Goal: Information Seeking & Learning: Learn about a topic

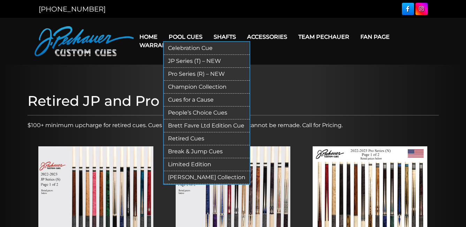
click at [189, 46] on link "Celebration Cue" at bounding box center [207, 48] width 86 height 13
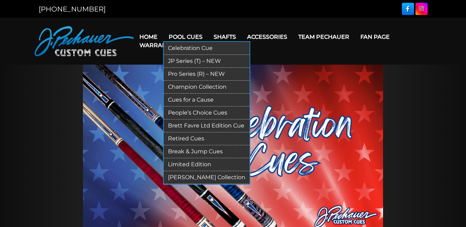
click at [201, 96] on link "Cues for a Cause" at bounding box center [207, 99] width 86 height 13
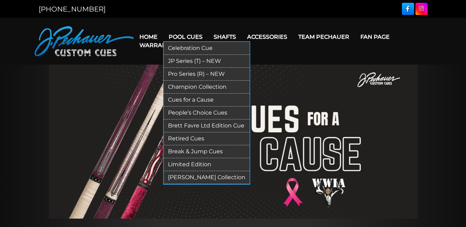
click at [198, 164] on link "Limited Edition" at bounding box center [207, 164] width 86 height 13
click at [194, 137] on link "Retired Cues" at bounding box center [207, 138] width 86 height 13
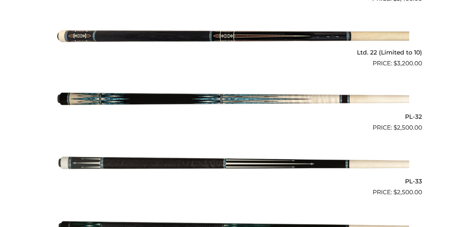
scroll to position [385, 0]
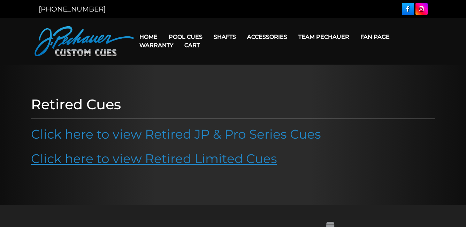
click at [229, 160] on link "Click here to view Retired Limited Cues" at bounding box center [154, 158] width 246 height 15
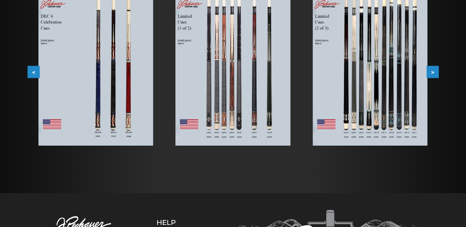
scroll to position [136, 0]
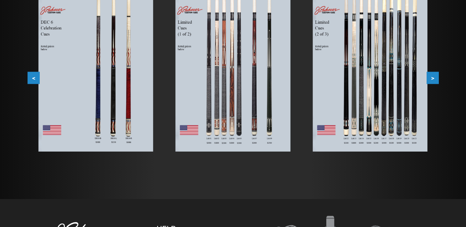
click at [98, 94] on img at bounding box center [95, 74] width 115 height 156
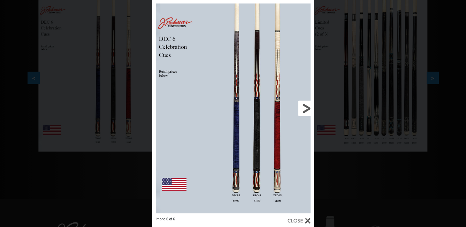
click at [307, 105] on link at bounding box center [277, 108] width 73 height 217
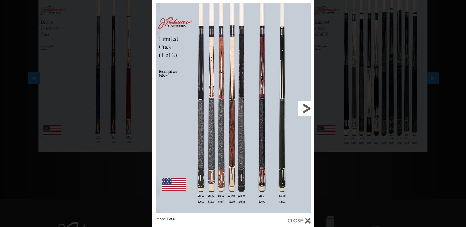
click at [305, 109] on link at bounding box center [277, 108] width 73 height 217
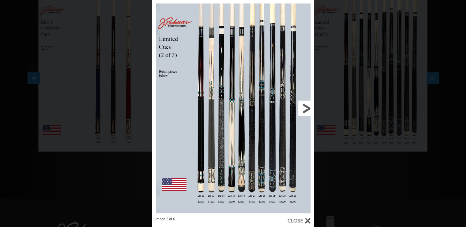
click at [305, 109] on link at bounding box center [277, 108] width 73 height 217
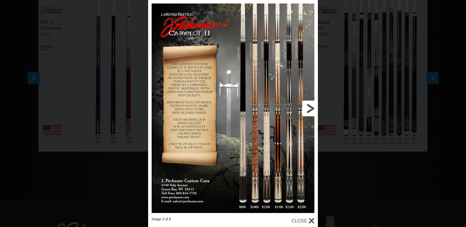
click at [305, 109] on link at bounding box center [280, 108] width 76 height 217
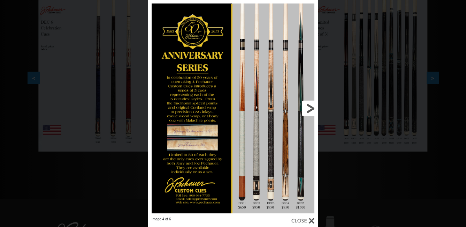
click at [305, 109] on link at bounding box center [280, 108] width 76 height 217
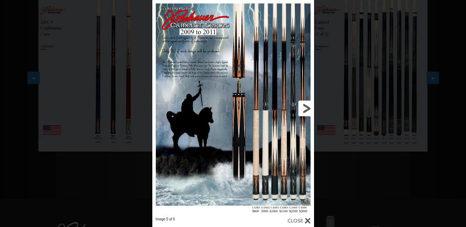
click at [305, 109] on link at bounding box center [277, 108] width 73 height 217
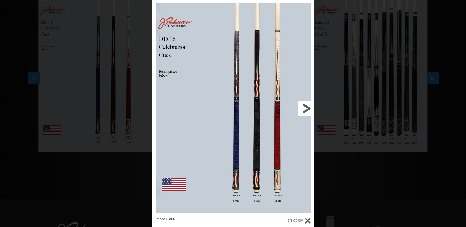
click at [305, 109] on link at bounding box center [277, 108] width 73 height 217
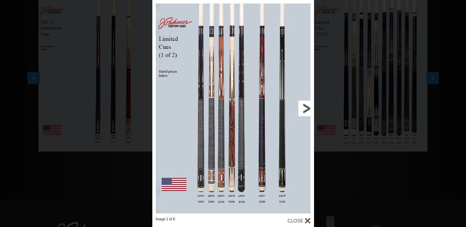
click at [305, 109] on link at bounding box center [277, 108] width 73 height 217
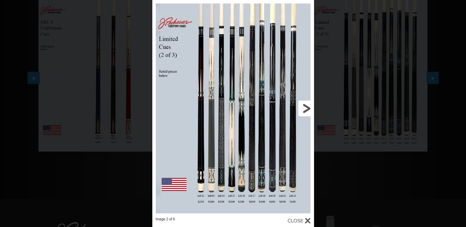
click at [305, 109] on link at bounding box center [277, 108] width 73 height 217
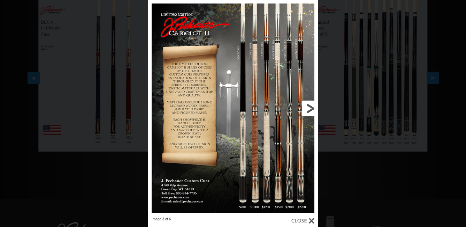
click at [305, 109] on link at bounding box center [280, 108] width 76 height 217
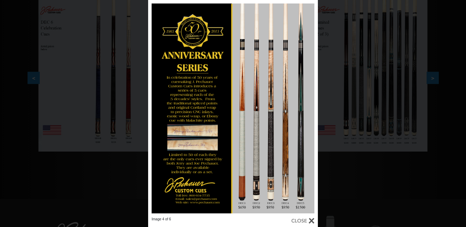
click at [344, 177] on div "Image 4 of 6" at bounding box center [233, 113] width 466 height 227
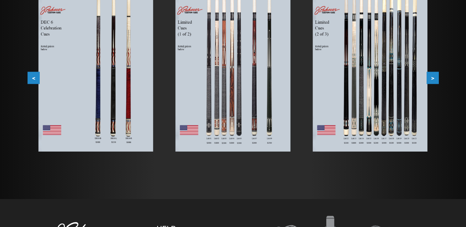
click at [434, 80] on button ">" at bounding box center [433, 78] width 12 height 12
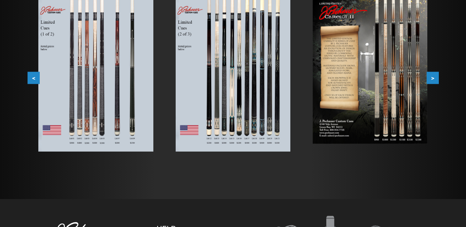
click at [434, 80] on button ">" at bounding box center [433, 78] width 12 height 12
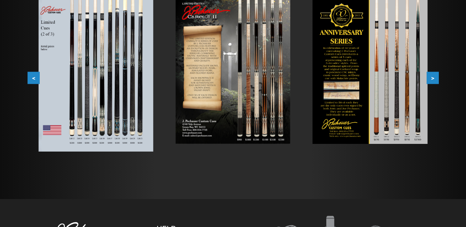
click at [434, 80] on button ">" at bounding box center [433, 78] width 12 height 12
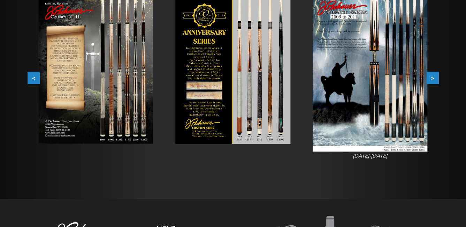
click at [434, 80] on button ">" at bounding box center [433, 78] width 12 height 12
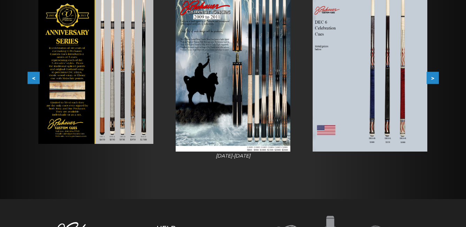
click at [434, 80] on button ">" at bounding box center [433, 78] width 12 height 12
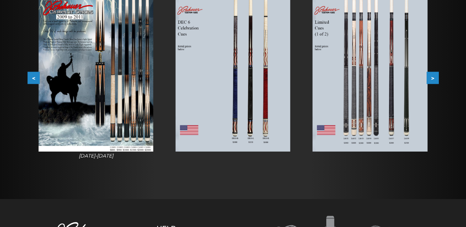
scroll to position [0, 0]
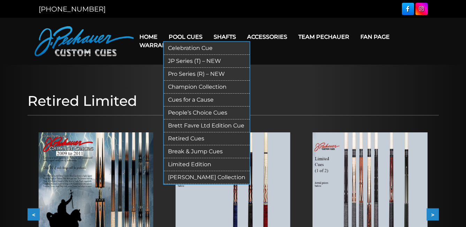
click at [192, 136] on link "Retired Cues" at bounding box center [207, 138] width 86 height 13
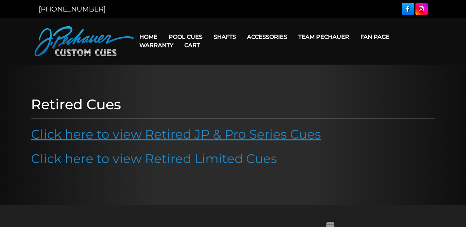
click at [225, 134] on link "Click here to view Retired JP & Pro Series Cues" at bounding box center [176, 133] width 290 height 15
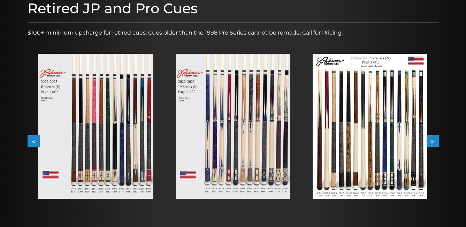
scroll to position [98, 0]
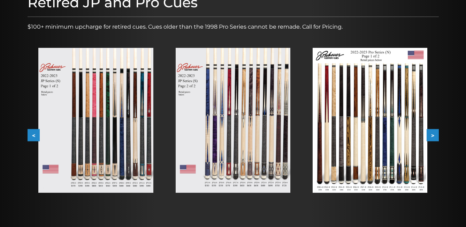
click at [68, 142] on img at bounding box center [95, 120] width 115 height 145
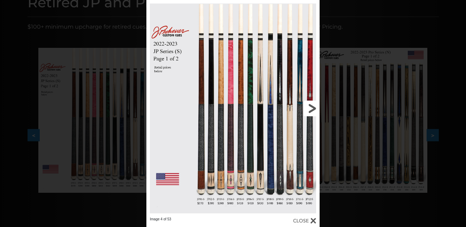
click at [313, 108] on link at bounding box center [281, 108] width 78 height 217
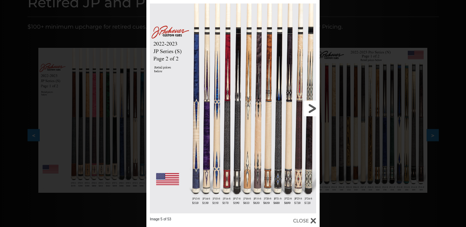
click at [313, 107] on link at bounding box center [281, 108] width 78 height 217
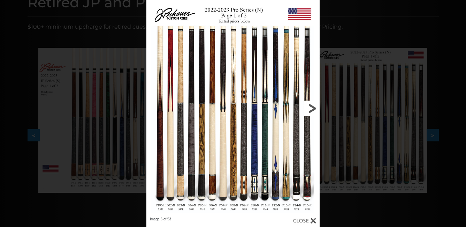
click at [314, 108] on link at bounding box center [281, 108] width 78 height 217
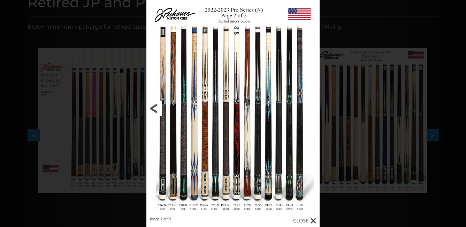
click at [155, 108] on link at bounding box center [185, 108] width 78 height 217
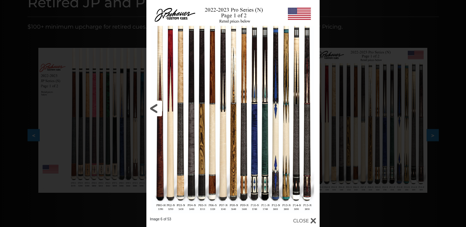
click at [155, 108] on link at bounding box center [185, 108] width 78 height 217
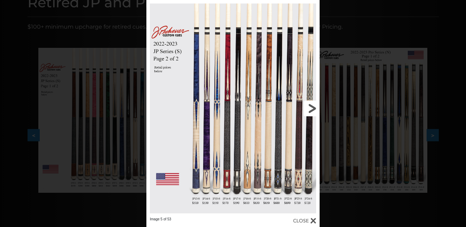
click at [310, 107] on link at bounding box center [281, 108] width 78 height 217
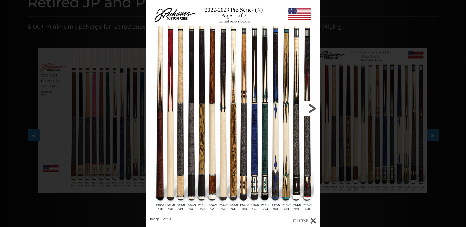
click at [310, 107] on link at bounding box center [281, 108] width 78 height 217
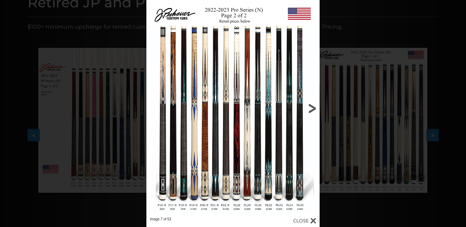
click at [310, 107] on link at bounding box center [281, 108] width 78 height 217
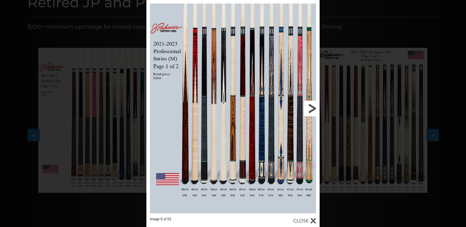
click at [310, 107] on link at bounding box center [281, 108] width 78 height 217
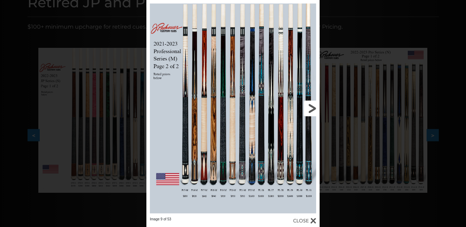
click at [310, 107] on link at bounding box center [281, 108] width 78 height 217
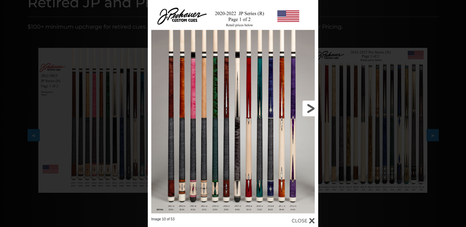
click at [310, 107] on link at bounding box center [280, 108] width 77 height 217
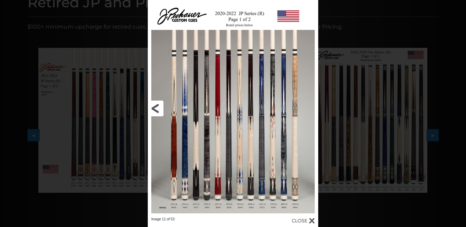
click at [161, 110] on link at bounding box center [186, 108] width 77 height 217
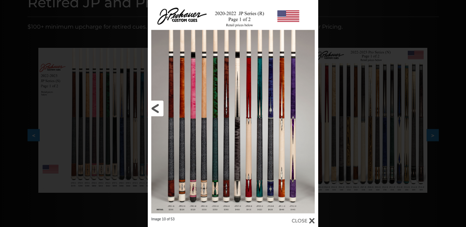
click at [161, 110] on link at bounding box center [186, 108] width 77 height 217
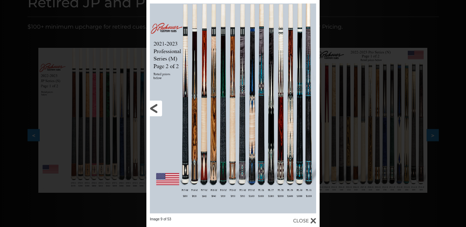
click at [161, 110] on link at bounding box center [185, 108] width 78 height 217
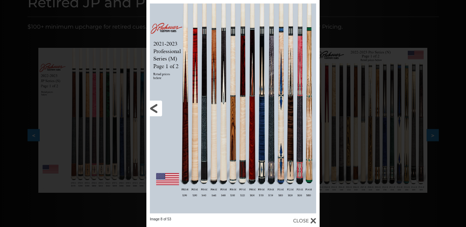
click at [161, 110] on link at bounding box center [185, 108] width 78 height 217
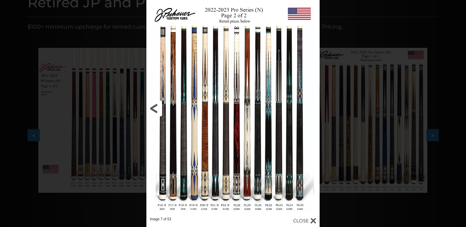
click at [161, 110] on link at bounding box center [185, 108] width 78 height 217
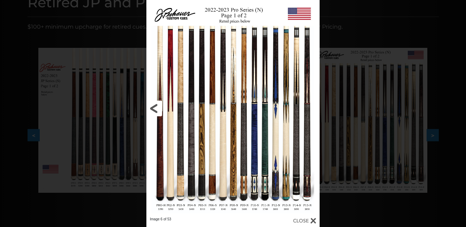
click at [161, 110] on link at bounding box center [185, 108] width 78 height 217
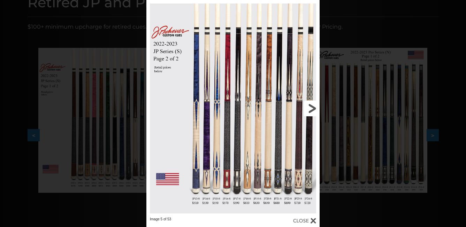
click at [310, 109] on link at bounding box center [281, 108] width 78 height 217
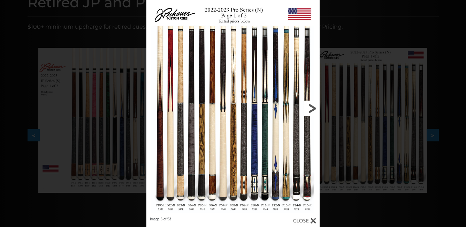
click at [310, 109] on link at bounding box center [281, 108] width 78 height 217
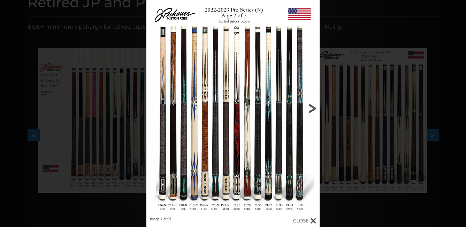
click at [312, 108] on link at bounding box center [281, 108] width 78 height 217
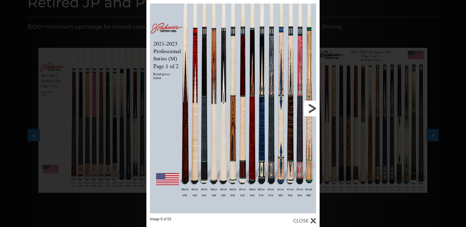
click at [314, 109] on link at bounding box center [281, 108] width 78 height 217
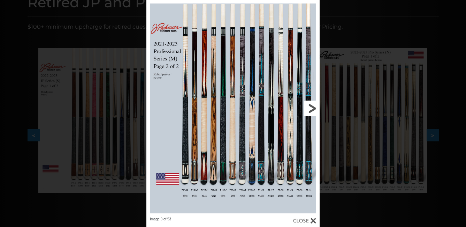
click at [313, 106] on link at bounding box center [281, 108] width 78 height 217
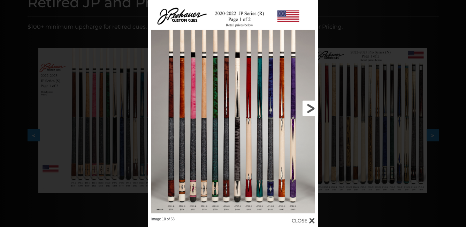
click at [313, 106] on link at bounding box center [280, 108] width 77 height 217
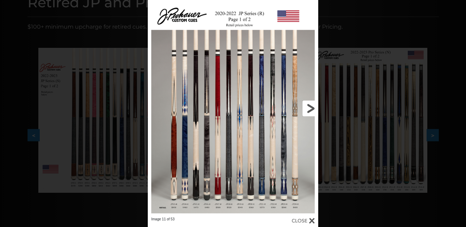
click at [313, 106] on link at bounding box center [280, 108] width 77 height 217
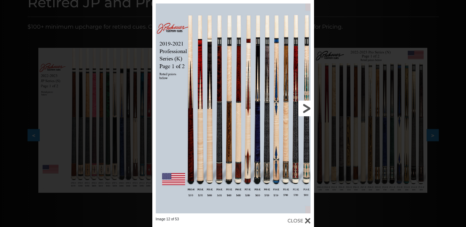
click at [313, 106] on link at bounding box center [277, 108] width 73 height 217
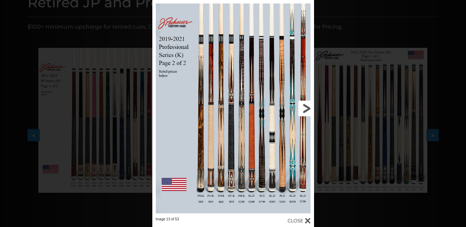
drag, startPoint x: 318, startPoint y: 108, endPoint x: 294, endPoint y: 136, distance: 37.8
click at [294, 136] on link at bounding box center [277, 108] width 73 height 217
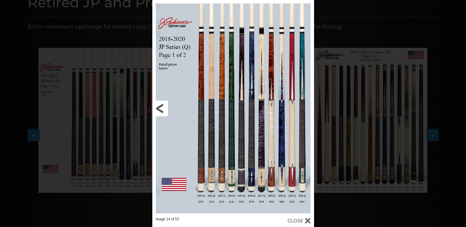
click at [162, 108] on link at bounding box center [188, 108] width 73 height 217
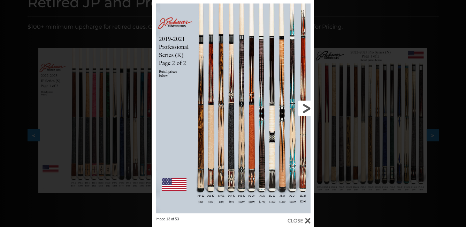
click at [307, 108] on link at bounding box center [277, 108] width 73 height 217
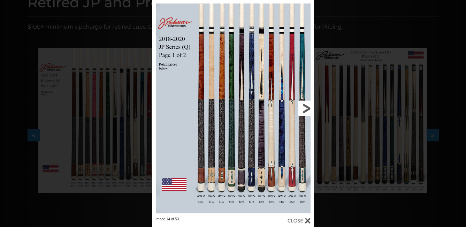
click at [309, 109] on link at bounding box center [277, 108] width 73 height 217
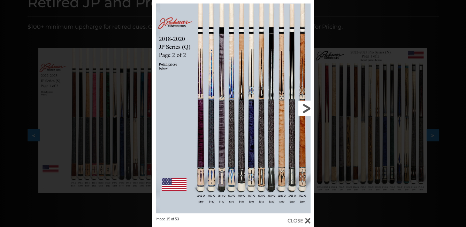
click at [309, 109] on link at bounding box center [277, 108] width 73 height 217
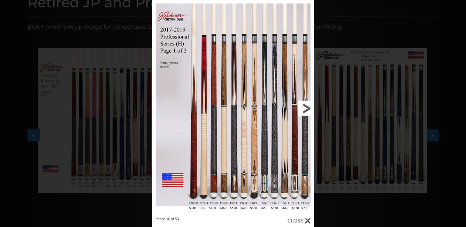
click at [309, 109] on link at bounding box center [277, 108] width 73 height 217
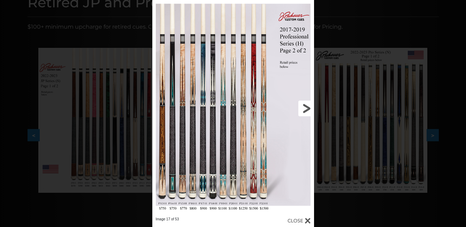
click at [309, 109] on link at bounding box center [277, 108] width 73 height 217
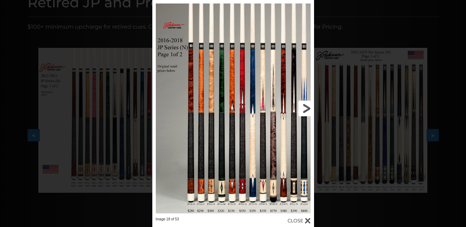
click at [309, 109] on link at bounding box center [277, 108] width 73 height 217
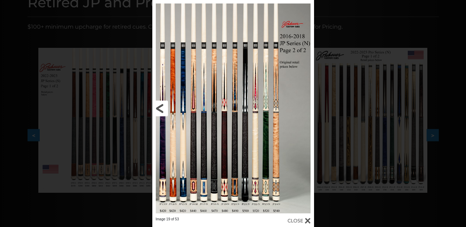
click at [157, 108] on link at bounding box center [188, 108] width 73 height 217
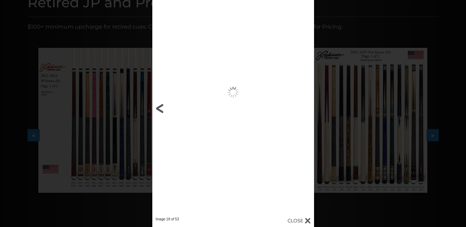
click at [157, 108] on link at bounding box center [188, 108] width 73 height 217
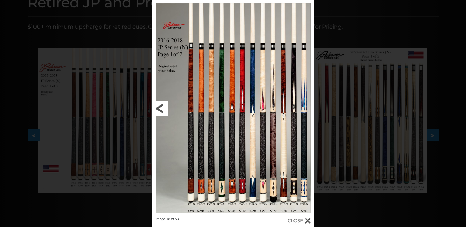
click at [157, 108] on link at bounding box center [188, 108] width 73 height 217
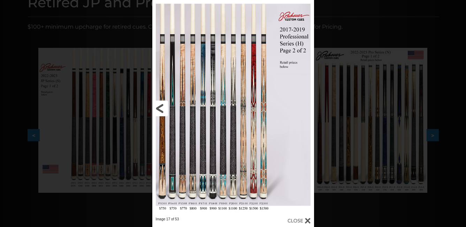
click at [157, 108] on link at bounding box center [188, 108] width 73 height 217
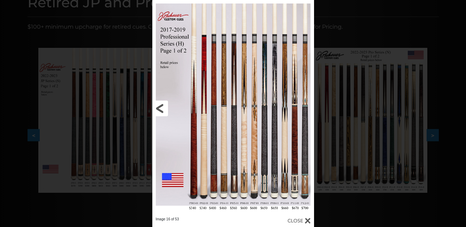
click at [157, 108] on link at bounding box center [188, 108] width 73 height 217
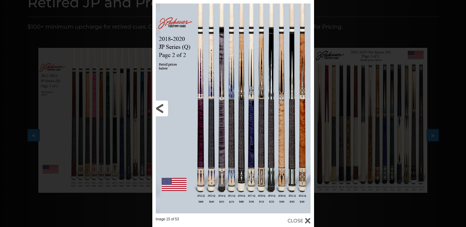
click at [157, 108] on link at bounding box center [188, 108] width 73 height 217
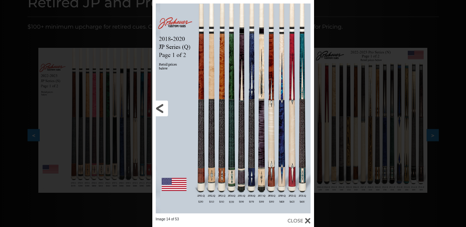
click at [157, 108] on link at bounding box center [188, 108] width 73 height 217
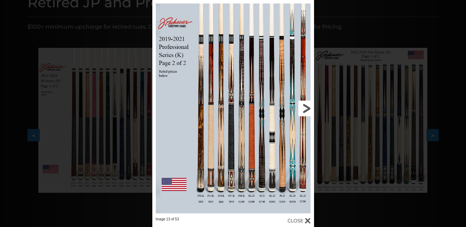
drag, startPoint x: 157, startPoint y: 108, endPoint x: 249, endPoint y: 177, distance: 114.8
click at [249, 177] on link at bounding box center [277, 108] width 73 height 217
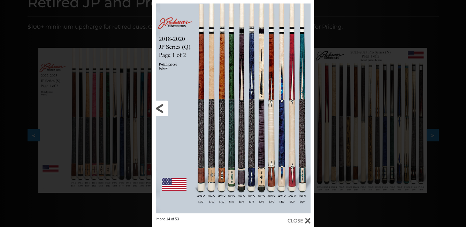
click at [165, 109] on link at bounding box center [188, 108] width 73 height 217
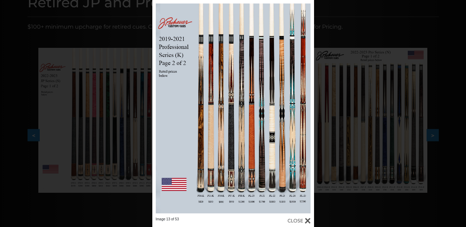
drag, startPoint x: 226, startPoint y: 147, endPoint x: 342, endPoint y: 24, distance: 169.5
click at [342, 24] on div "Image 13 of 53" at bounding box center [233, 113] width 466 height 227
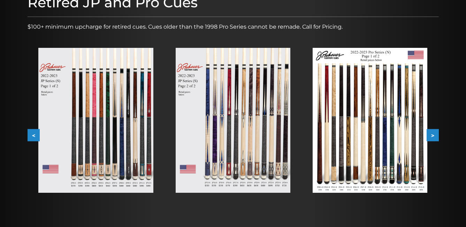
click at [433, 136] on button ">" at bounding box center [433, 135] width 12 height 12
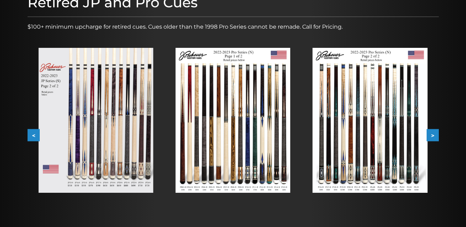
click at [433, 136] on button ">" at bounding box center [433, 135] width 12 height 12
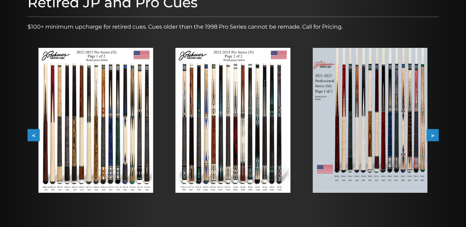
click at [433, 136] on button ">" at bounding box center [433, 135] width 12 height 12
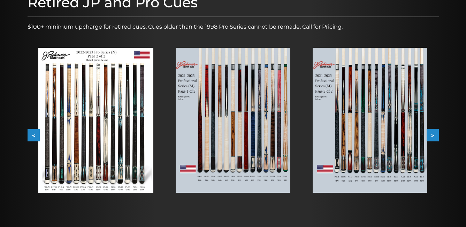
click at [433, 136] on button ">" at bounding box center [433, 135] width 12 height 12
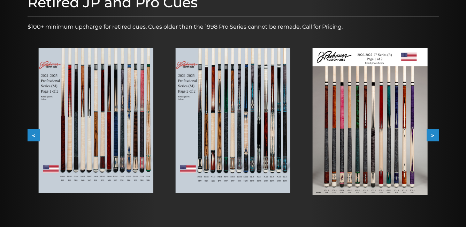
click at [433, 136] on button ">" at bounding box center [433, 135] width 12 height 12
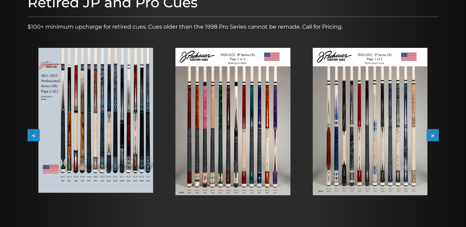
click at [433, 136] on button ">" at bounding box center [433, 135] width 12 height 12
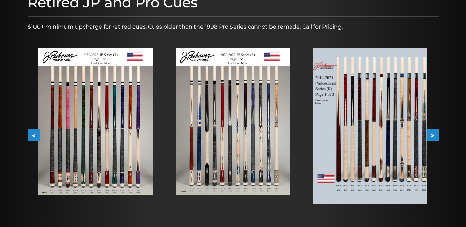
click at [434, 136] on button ">" at bounding box center [433, 135] width 12 height 12
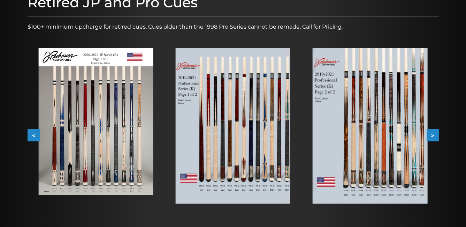
click at [434, 136] on button ">" at bounding box center [433, 135] width 12 height 12
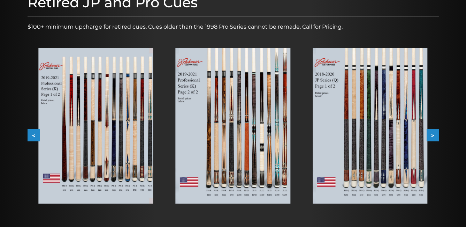
click at [434, 136] on button ">" at bounding box center [433, 135] width 12 height 12
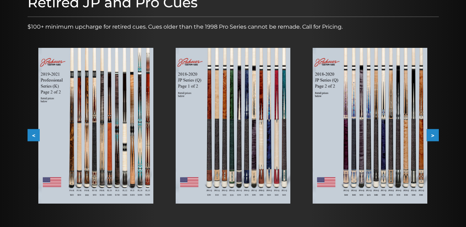
click at [434, 136] on button ">" at bounding box center [433, 135] width 12 height 12
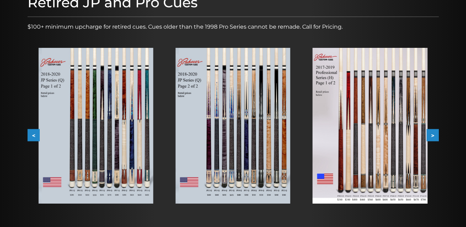
click at [434, 136] on button ">" at bounding box center [433, 135] width 12 height 12
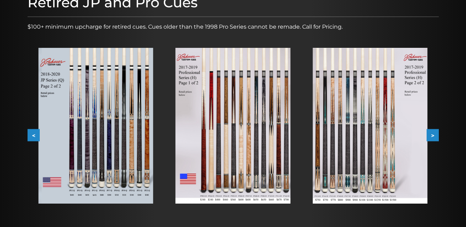
click at [434, 136] on button ">" at bounding box center [433, 135] width 12 height 12
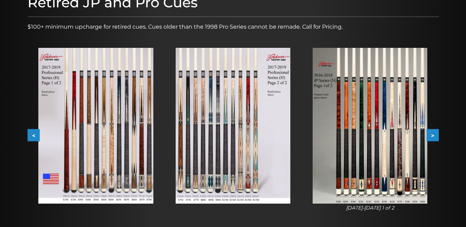
click at [434, 136] on button ">" at bounding box center [433, 135] width 12 height 12
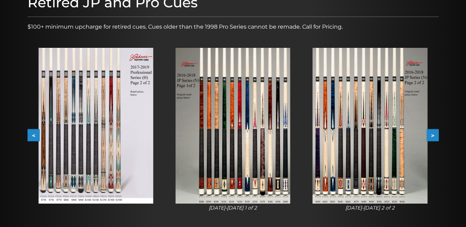
click at [434, 136] on button ">" at bounding box center [433, 135] width 12 height 12
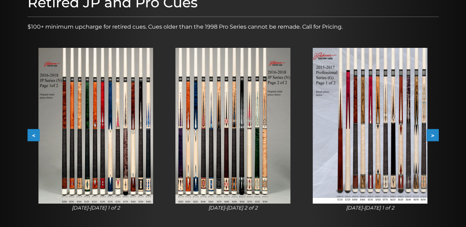
click at [434, 136] on button ">" at bounding box center [433, 135] width 12 height 12
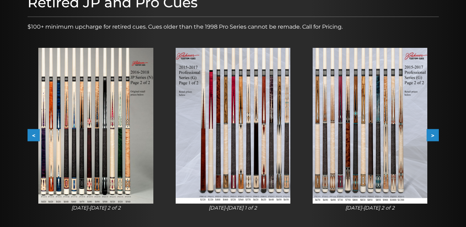
click at [434, 136] on button ">" at bounding box center [433, 135] width 12 height 12
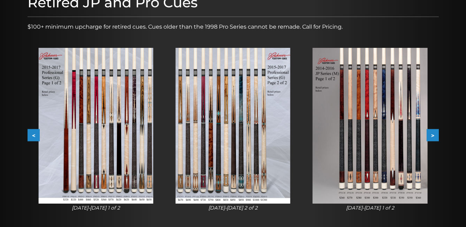
click at [434, 136] on button ">" at bounding box center [433, 135] width 12 height 12
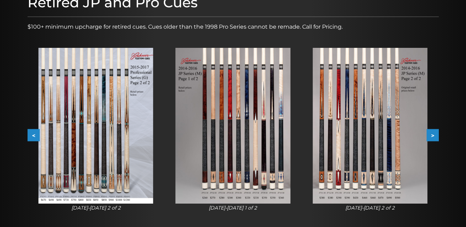
click at [434, 136] on button ">" at bounding box center [433, 135] width 12 height 12
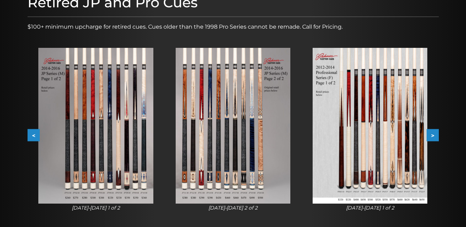
click at [434, 136] on button ">" at bounding box center [433, 135] width 12 height 12
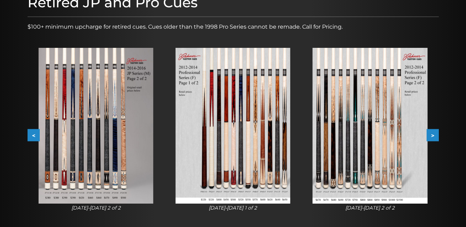
click at [434, 136] on button ">" at bounding box center [433, 135] width 12 height 12
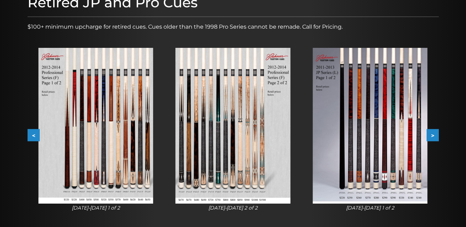
click at [434, 136] on button ">" at bounding box center [433, 135] width 12 height 12
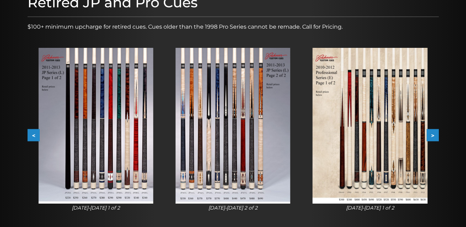
click at [434, 136] on button ">" at bounding box center [433, 135] width 12 height 12
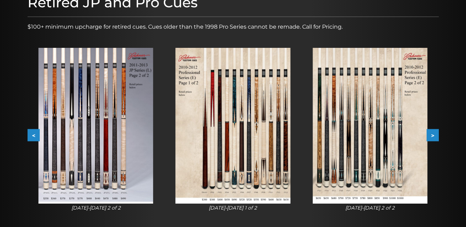
click at [434, 136] on button ">" at bounding box center [433, 135] width 12 height 12
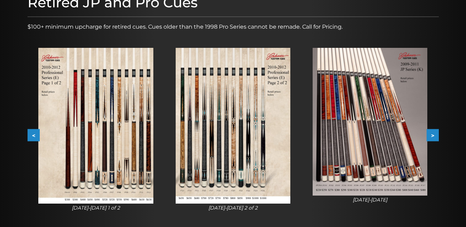
click at [434, 136] on button ">" at bounding box center [433, 135] width 12 height 12
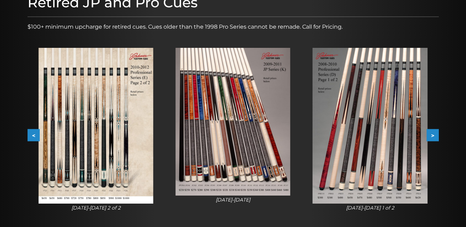
click at [434, 136] on button ">" at bounding box center [433, 135] width 12 height 12
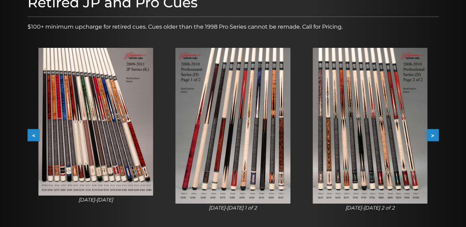
click at [434, 136] on button ">" at bounding box center [433, 135] width 12 height 12
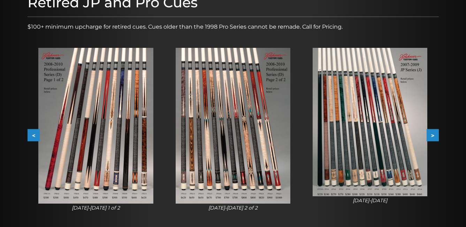
click at [434, 136] on button ">" at bounding box center [433, 135] width 12 height 12
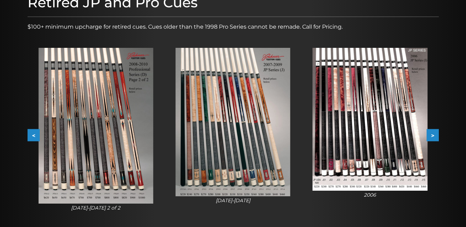
click at [434, 136] on button ">" at bounding box center [433, 135] width 12 height 12
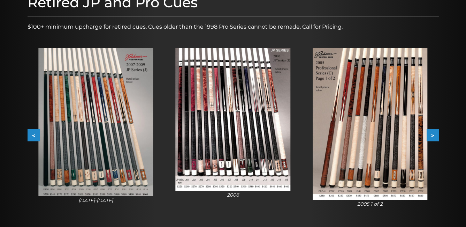
click at [434, 136] on button ">" at bounding box center [433, 135] width 12 height 12
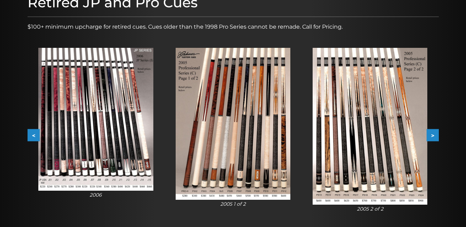
click at [434, 136] on button ">" at bounding box center [433, 135] width 12 height 12
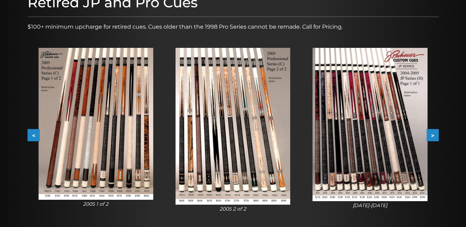
click at [434, 136] on button ">" at bounding box center [433, 135] width 12 height 12
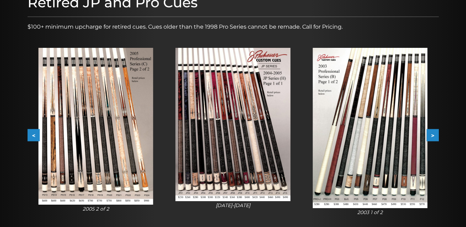
click at [434, 136] on button ">" at bounding box center [433, 135] width 12 height 12
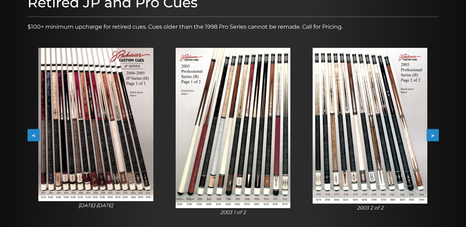
click at [434, 136] on button ">" at bounding box center [433, 135] width 12 height 12
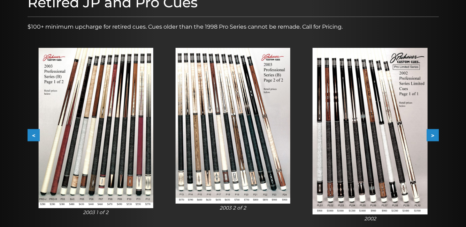
click at [434, 136] on button ">" at bounding box center [433, 135] width 12 height 12
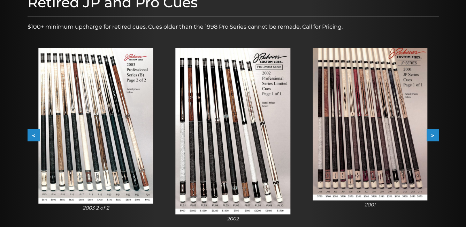
click at [434, 136] on button ">" at bounding box center [433, 135] width 12 height 12
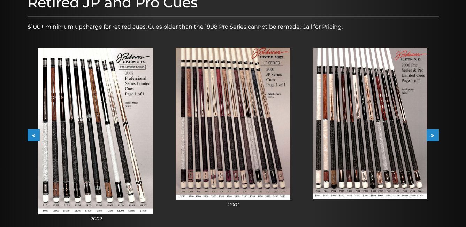
click at [434, 136] on button ">" at bounding box center [433, 135] width 12 height 12
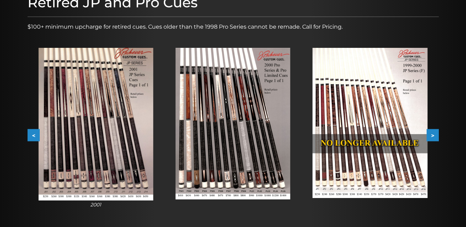
click at [434, 136] on button ">" at bounding box center [433, 135] width 12 height 12
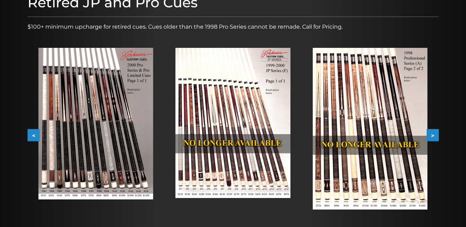
click at [35, 136] on button "<" at bounding box center [34, 135] width 12 height 12
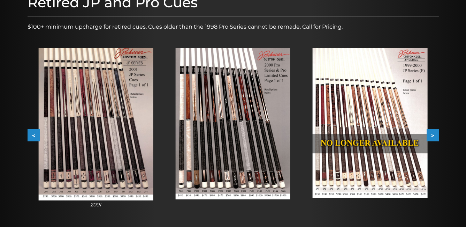
click at [35, 136] on button "<" at bounding box center [34, 135] width 12 height 12
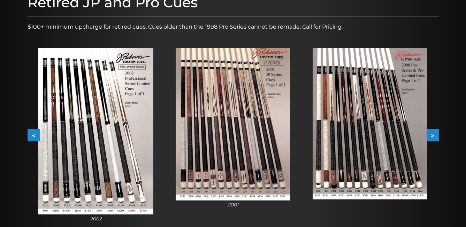
click at [35, 136] on button "<" at bounding box center [34, 135] width 12 height 12
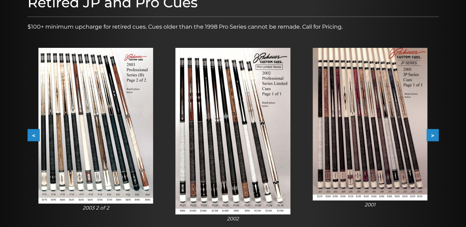
click at [35, 136] on button "<" at bounding box center [34, 135] width 12 height 12
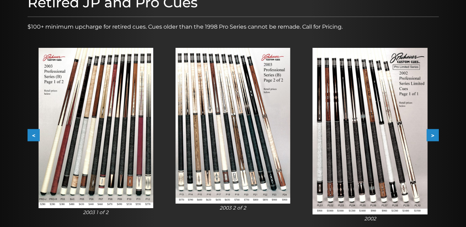
click at [35, 136] on button "<" at bounding box center [34, 135] width 12 height 12
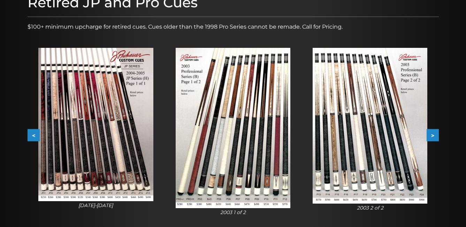
click at [35, 136] on button "<" at bounding box center [34, 135] width 12 height 12
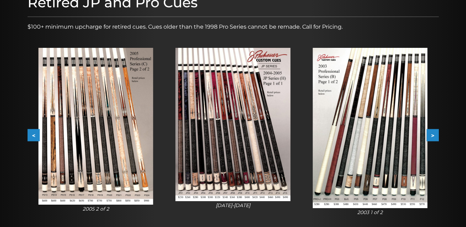
click at [35, 136] on button "<" at bounding box center [34, 135] width 12 height 12
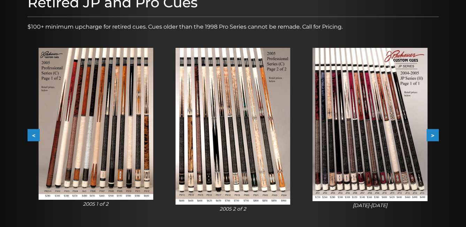
drag, startPoint x: 242, startPoint y: 161, endPoint x: 225, endPoint y: 131, distance: 34.4
click at [225, 131] on img at bounding box center [233, 126] width 115 height 157
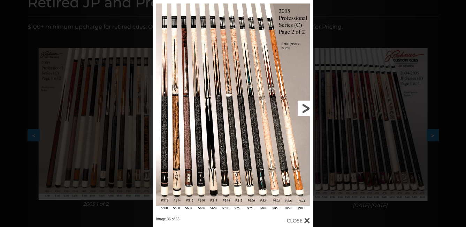
click at [303, 110] on link at bounding box center [277, 108] width 72 height 217
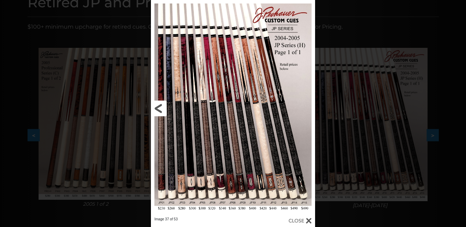
click at [158, 105] on link at bounding box center [188, 108] width 74 height 217
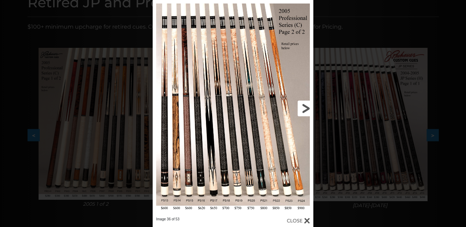
click at [304, 109] on link at bounding box center [277, 108] width 72 height 217
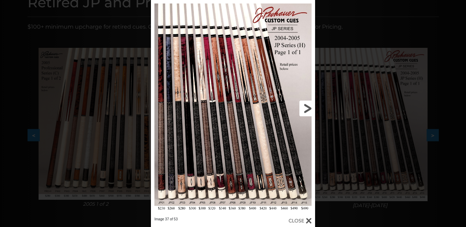
click at [304, 109] on link at bounding box center [278, 108] width 74 height 217
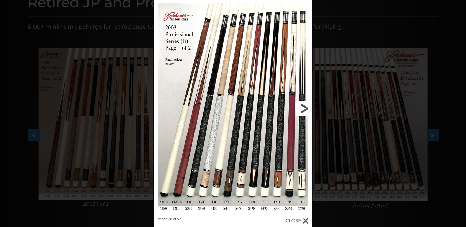
click at [304, 109] on link at bounding box center [276, 108] width 71 height 217
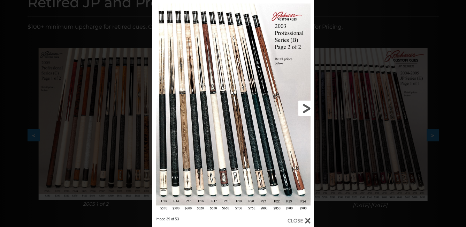
click at [304, 109] on link at bounding box center [277, 108] width 73 height 217
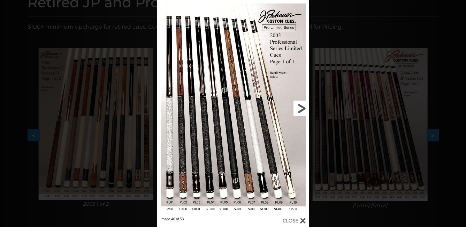
click at [304, 109] on link at bounding box center [275, 108] width 68 height 217
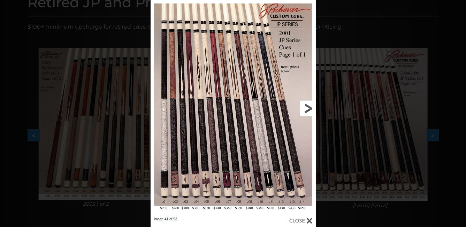
click at [304, 109] on link at bounding box center [278, 108] width 74 height 217
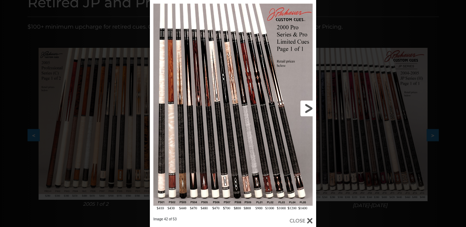
click at [304, 109] on link at bounding box center [278, 108] width 75 height 217
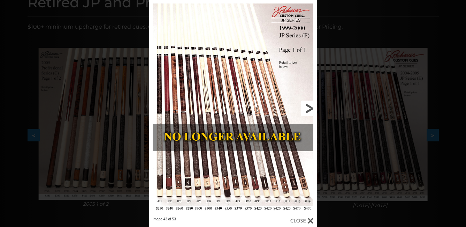
click at [304, 109] on link at bounding box center [279, 108] width 75 height 217
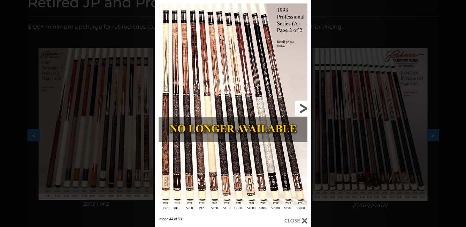
click at [304, 109] on link at bounding box center [276, 108] width 70 height 217
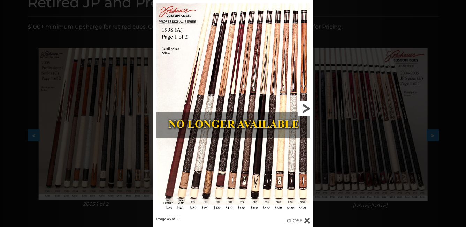
click at [304, 109] on link at bounding box center [277, 108] width 72 height 217
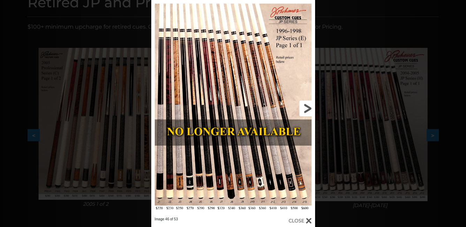
click at [304, 109] on link at bounding box center [278, 108] width 74 height 217
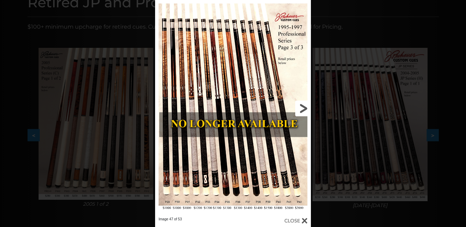
click at [304, 109] on link at bounding box center [276, 108] width 70 height 217
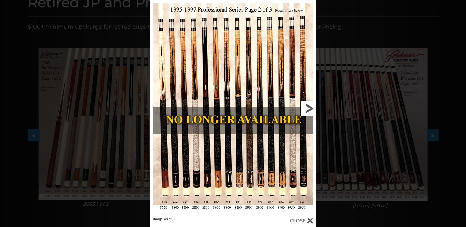
click at [305, 107] on link at bounding box center [278, 108] width 75 height 217
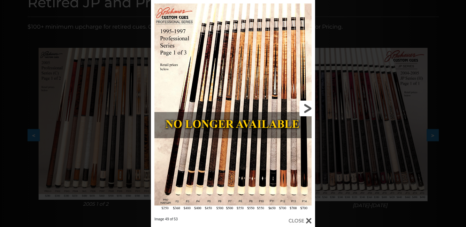
click at [305, 107] on link at bounding box center [278, 108] width 74 height 217
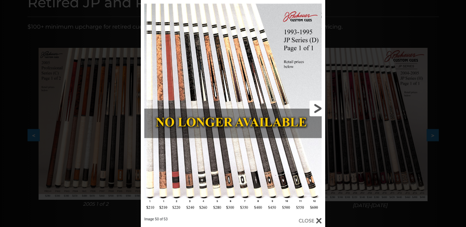
click at [305, 107] on link at bounding box center [283, 108] width 83 height 217
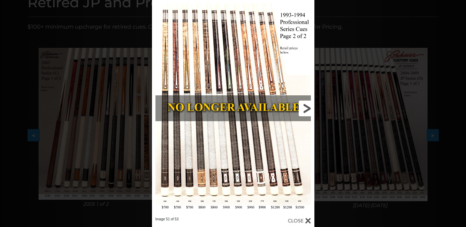
click at [305, 107] on link at bounding box center [277, 108] width 73 height 217
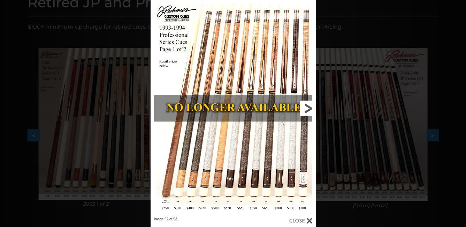
click at [305, 107] on link at bounding box center [278, 108] width 74 height 217
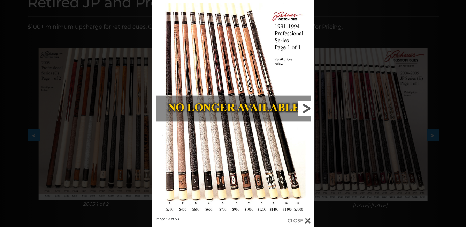
click at [305, 107] on link at bounding box center [277, 108] width 73 height 217
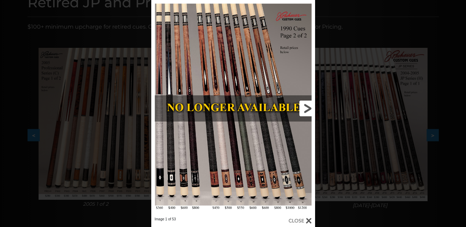
click at [305, 107] on link at bounding box center [278, 108] width 74 height 217
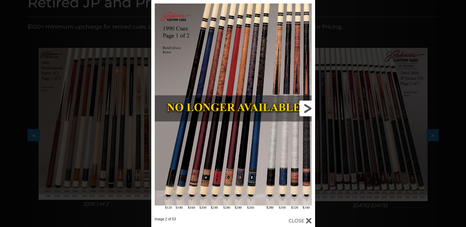
click at [305, 107] on link at bounding box center [278, 108] width 74 height 217
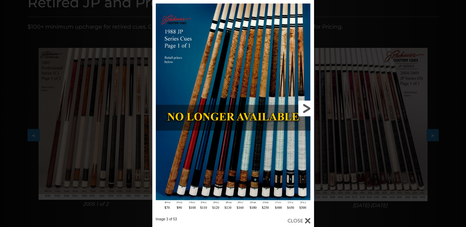
click at [305, 107] on link at bounding box center [277, 108] width 73 height 217
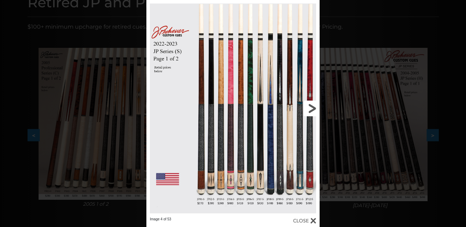
click at [308, 106] on link at bounding box center [281, 108] width 78 height 217
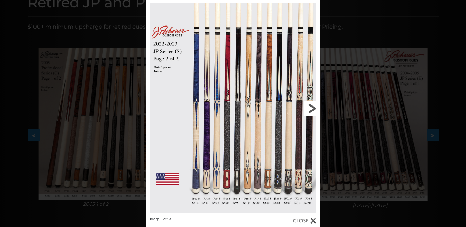
click at [310, 108] on link at bounding box center [281, 108] width 78 height 217
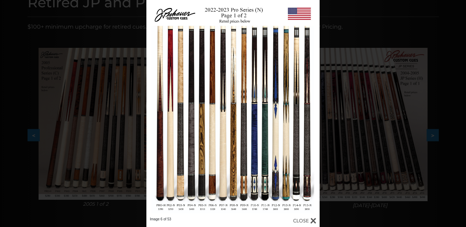
click at [31, 21] on div "Image 6 of 53" at bounding box center [233, 113] width 466 height 227
